Goal: Find specific page/section: Find specific page/section

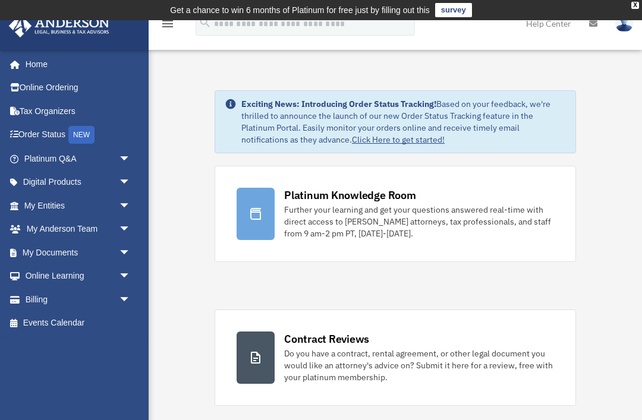
click at [633, 10] on td "Get a chance to win 6 months of Platinum for free just by filling out this surv…" at bounding box center [321, 10] width 642 height 20
click at [636, 7] on div "X" at bounding box center [635, 5] width 8 height 7
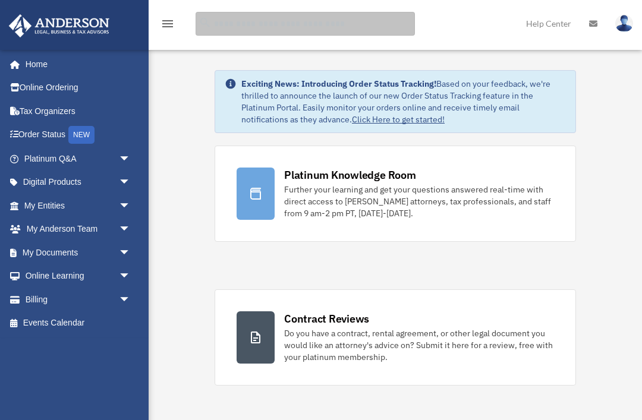
click at [339, 25] on input "search" at bounding box center [304, 24] width 219 height 24
type input "**********"
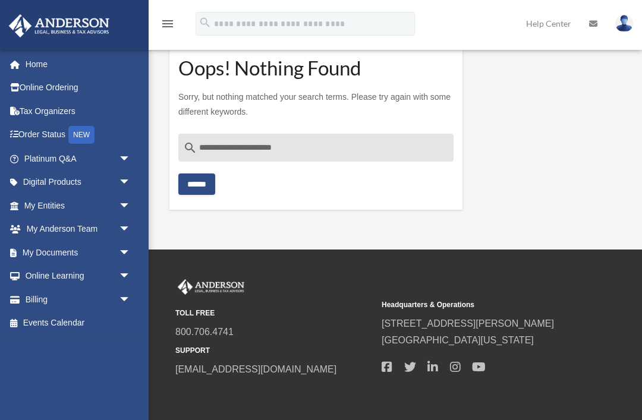
click at [122, 180] on span "arrow_drop_down" at bounding box center [131, 182] width 24 height 24
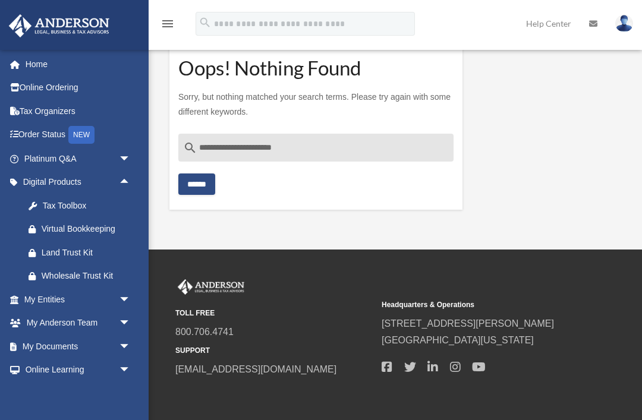
click at [127, 180] on span "arrow_drop_up" at bounding box center [131, 182] width 24 height 24
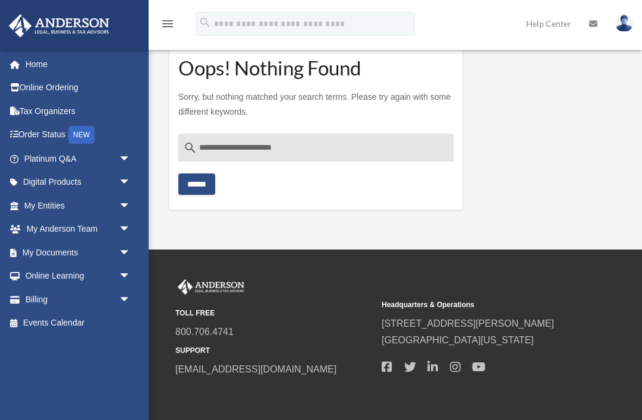
click at [121, 224] on span "arrow_drop_down" at bounding box center [131, 229] width 24 height 24
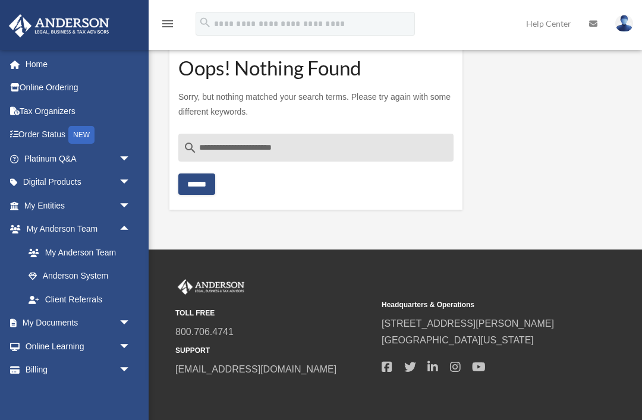
click at [124, 182] on span "arrow_drop_down" at bounding box center [131, 182] width 24 height 24
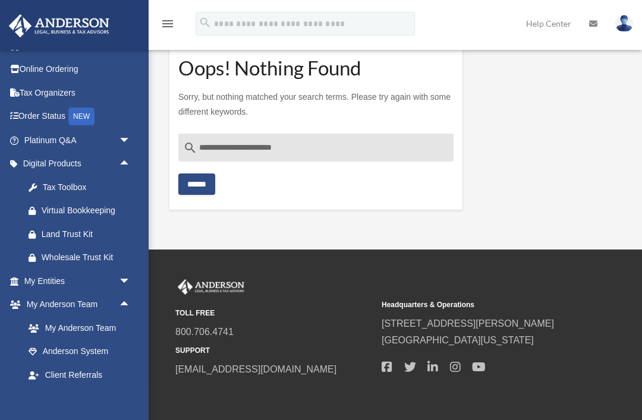
scroll to position [36, 0]
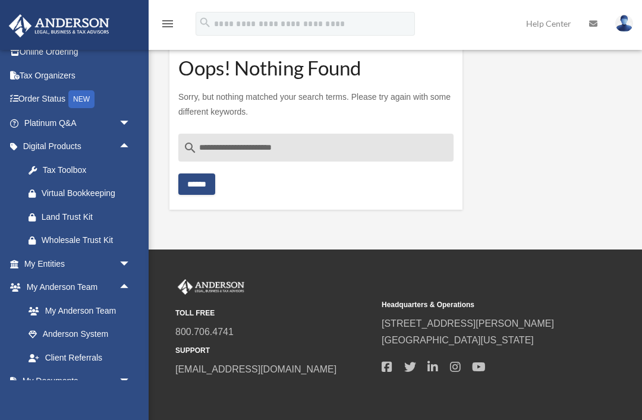
click at [124, 121] on span "arrow_drop_down" at bounding box center [131, 123] width 24 height 24
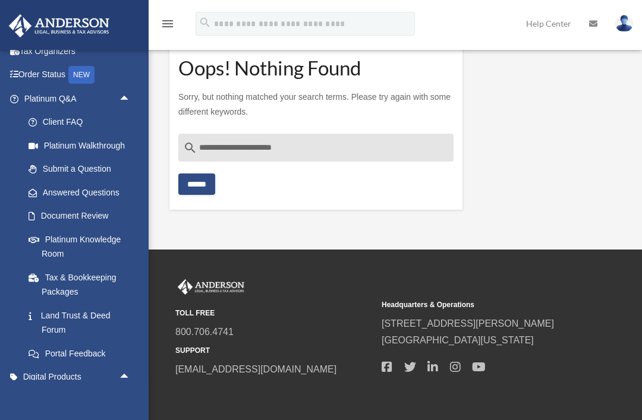
scroll to position [61, 0]
click at [550, 18] on link "Help Center" at bounding box center [548, 23] width 63 height 47
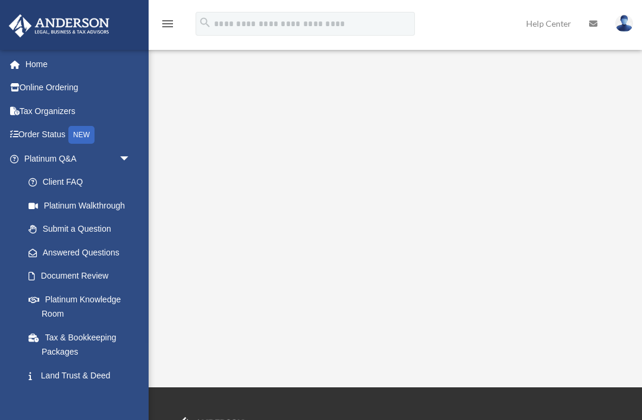
click at [33, 60] on link "Home" at bounding box center [78, 64] width 140 height 24
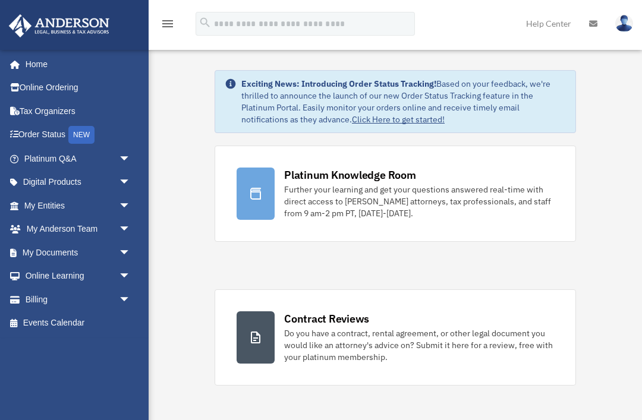
click at [119, 200] on span "arrow_drop_down" at bounding box center [131, 206] width 24 height 24
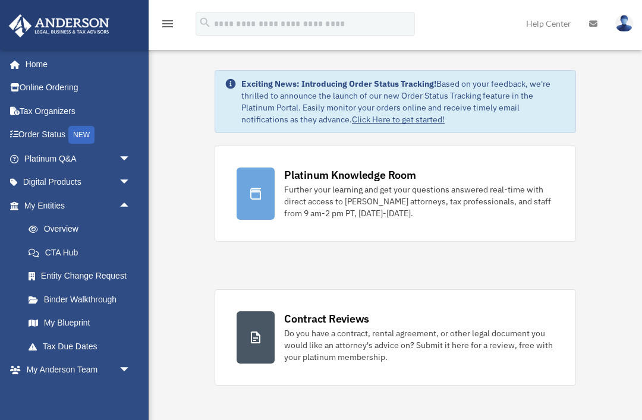
click at [119, 370] on span "arrow_drop_down" at bounding box center [131, 370] width 24 height 24
click at [125, 154] on span "arrow_drop_down" at bounding box center [131, 159] width 24 height 24
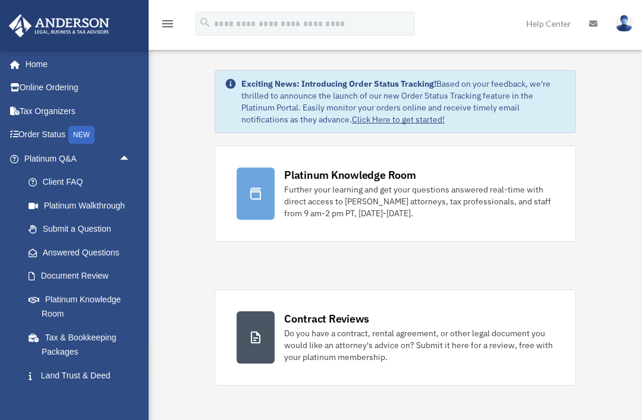
click at [134, 156] on span "arrow_drop_up" at bounding box center [131, 159] width 24 height 24
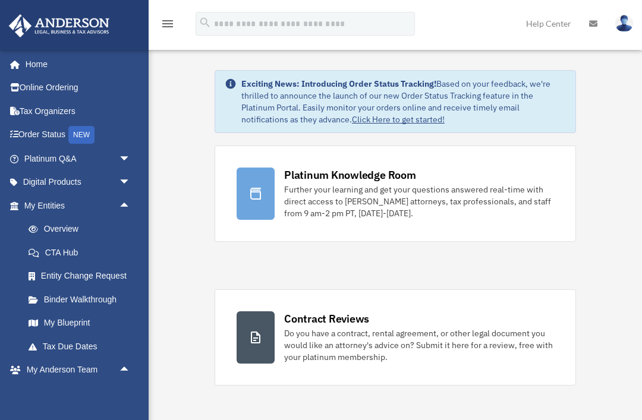
click at [127, 176] on span "arrow_drop_down" at bounding box center [131, 182] width 24 height 24
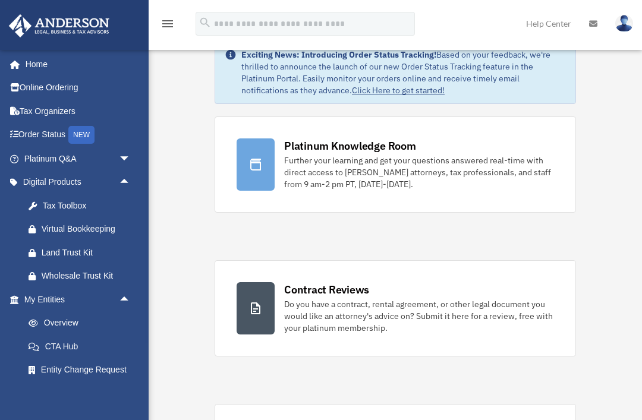
scroll to position [30, 0]
click at [68, 80] on link "Online Ordering" at bounding box center [78, 88] width 140 height 24
